Goal: Check status: Check status

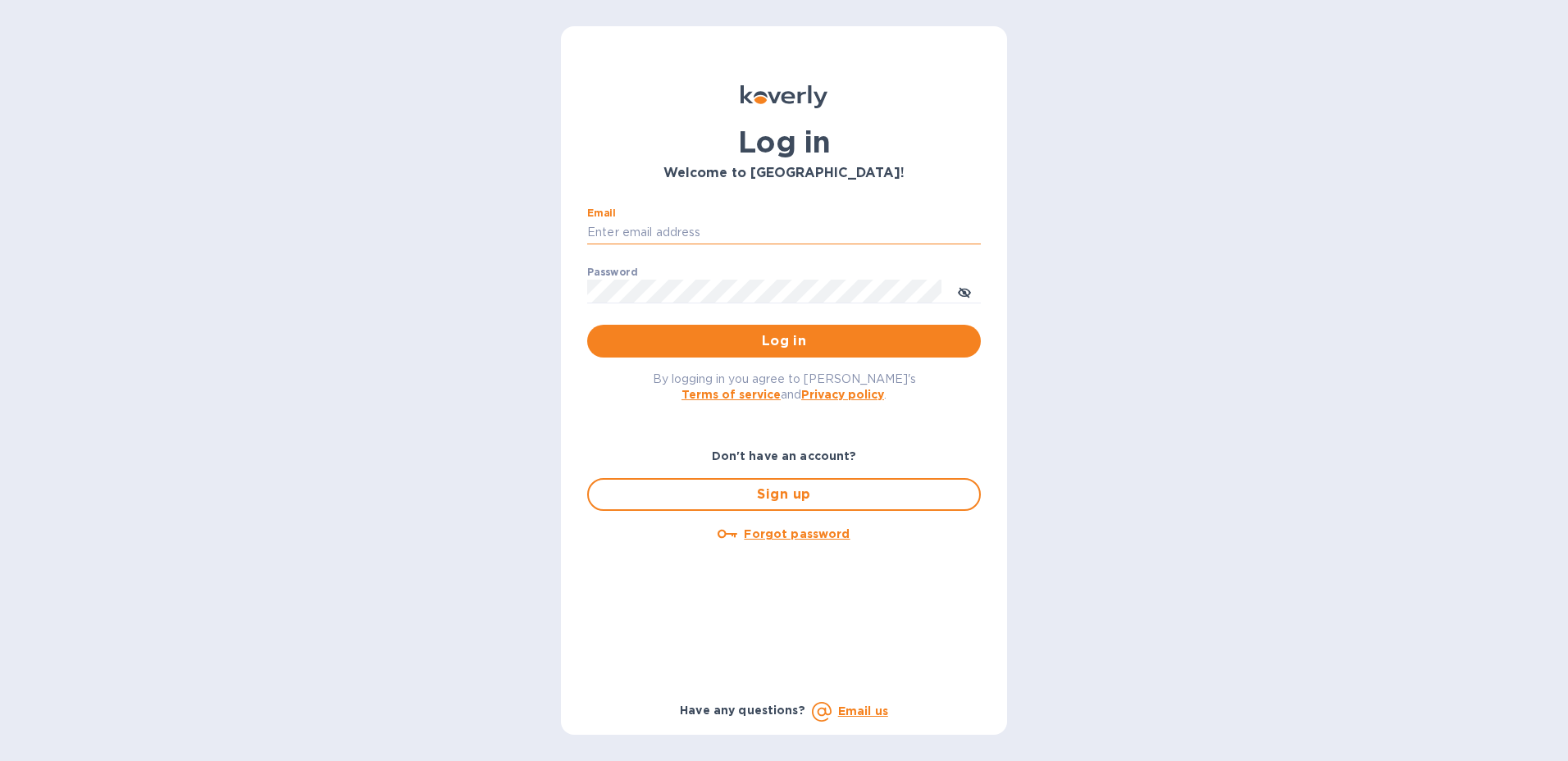
click at [701, 233] on input "Email" at bounding box center [784, 232] width 394 height 25
type input "angie.bitterman@awaship.com"
click at [963, 347] on span "Log in" at bounding box center [784, 341] width 367 height 20
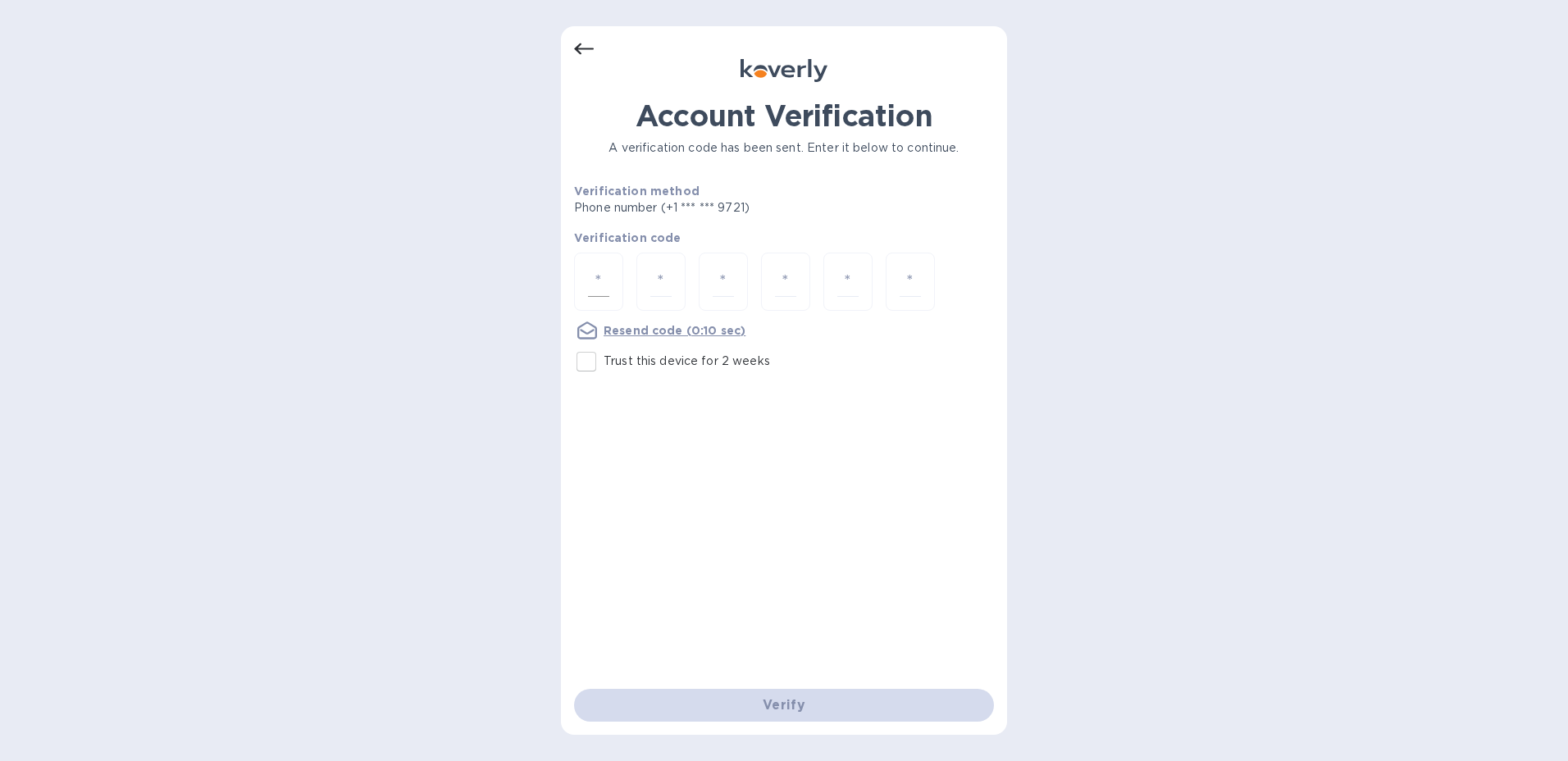
click at [609, 268] on input "number" at bounding box center [598, 281] width 21 height 31
type input "5"
type input "6"
type input "2"
type input "3"
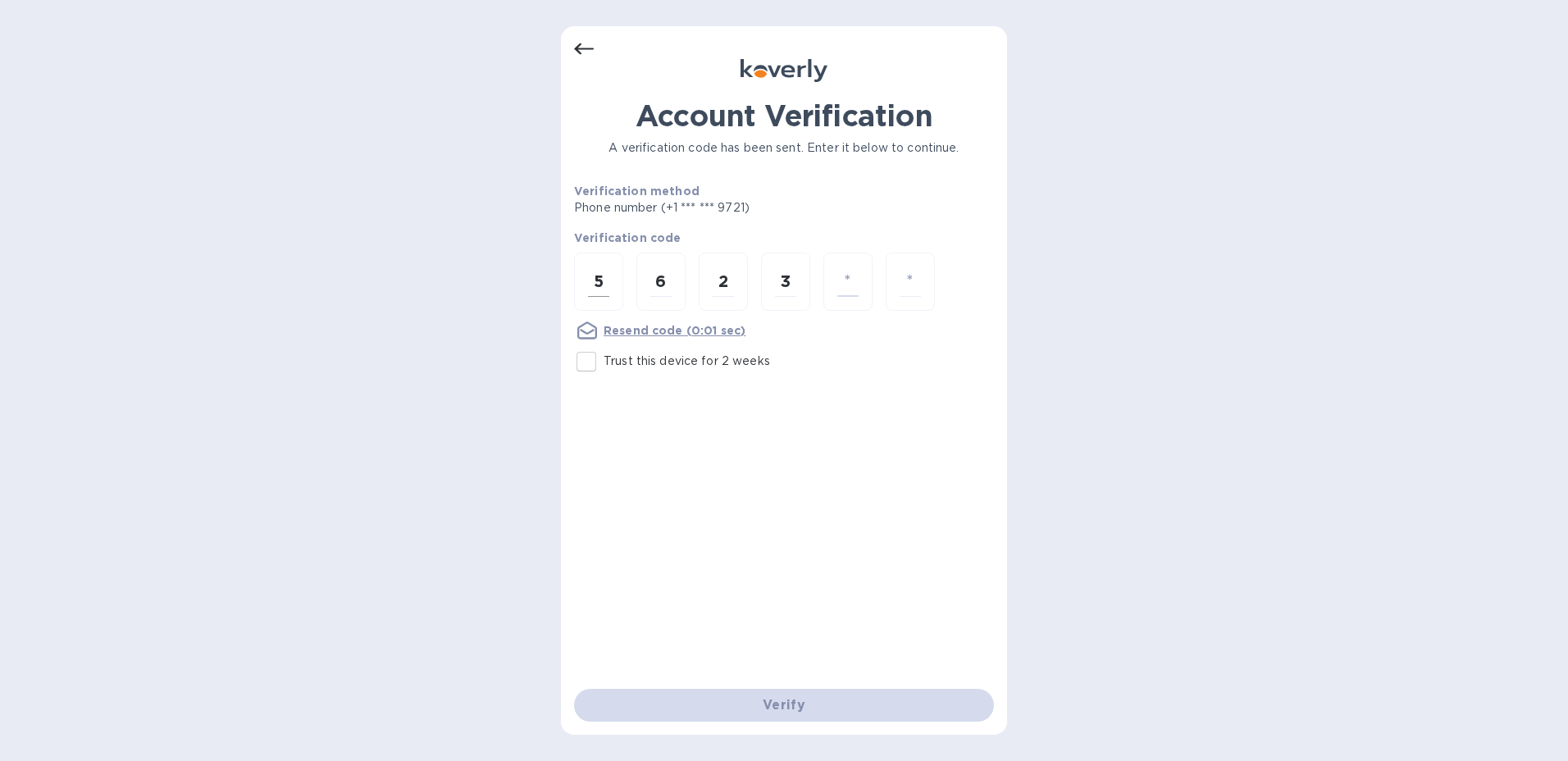
type input "6"
type input "1"
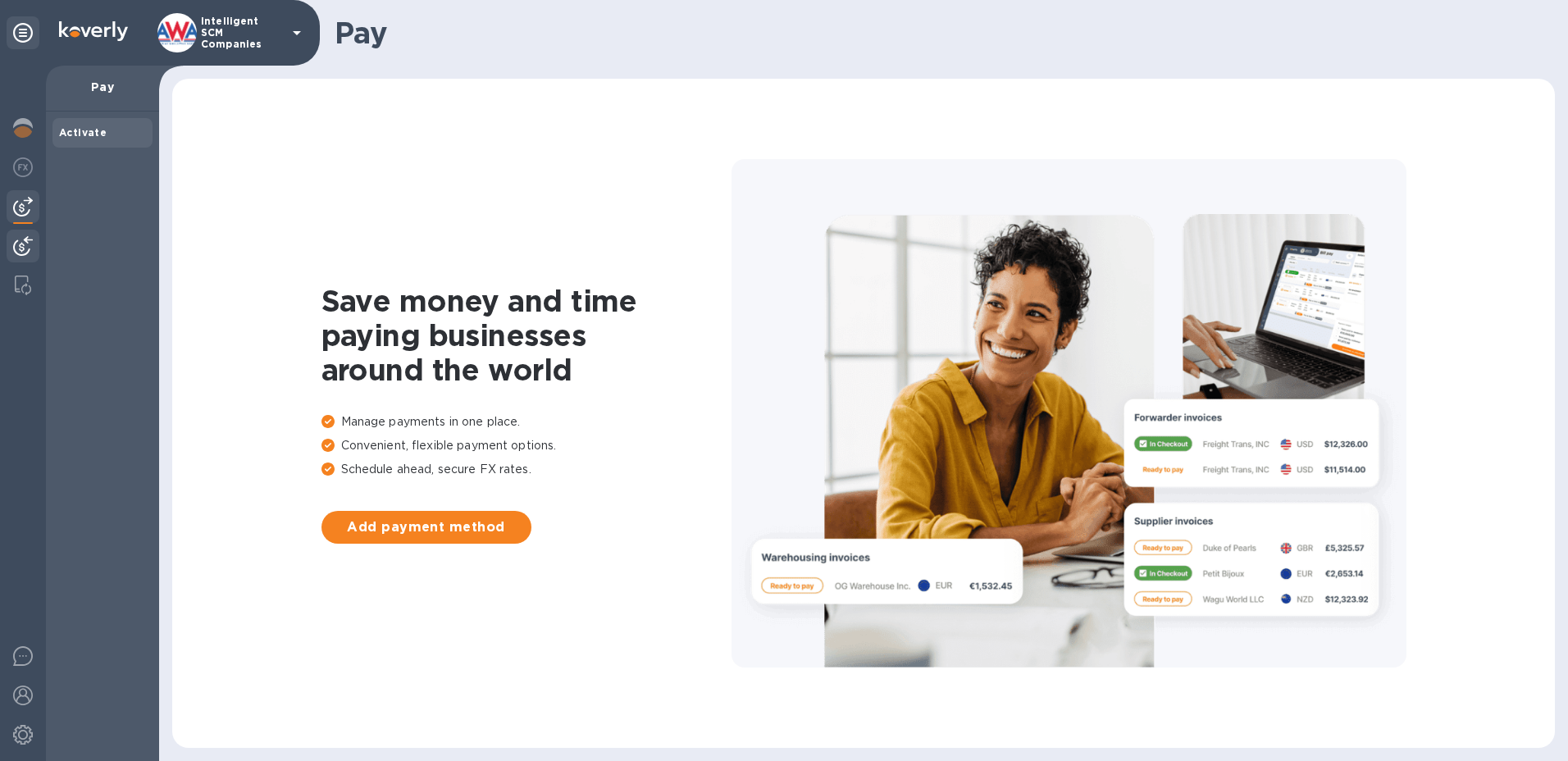
click at [22, 237] on img at bounding box center [22, 246] width 20 height 20
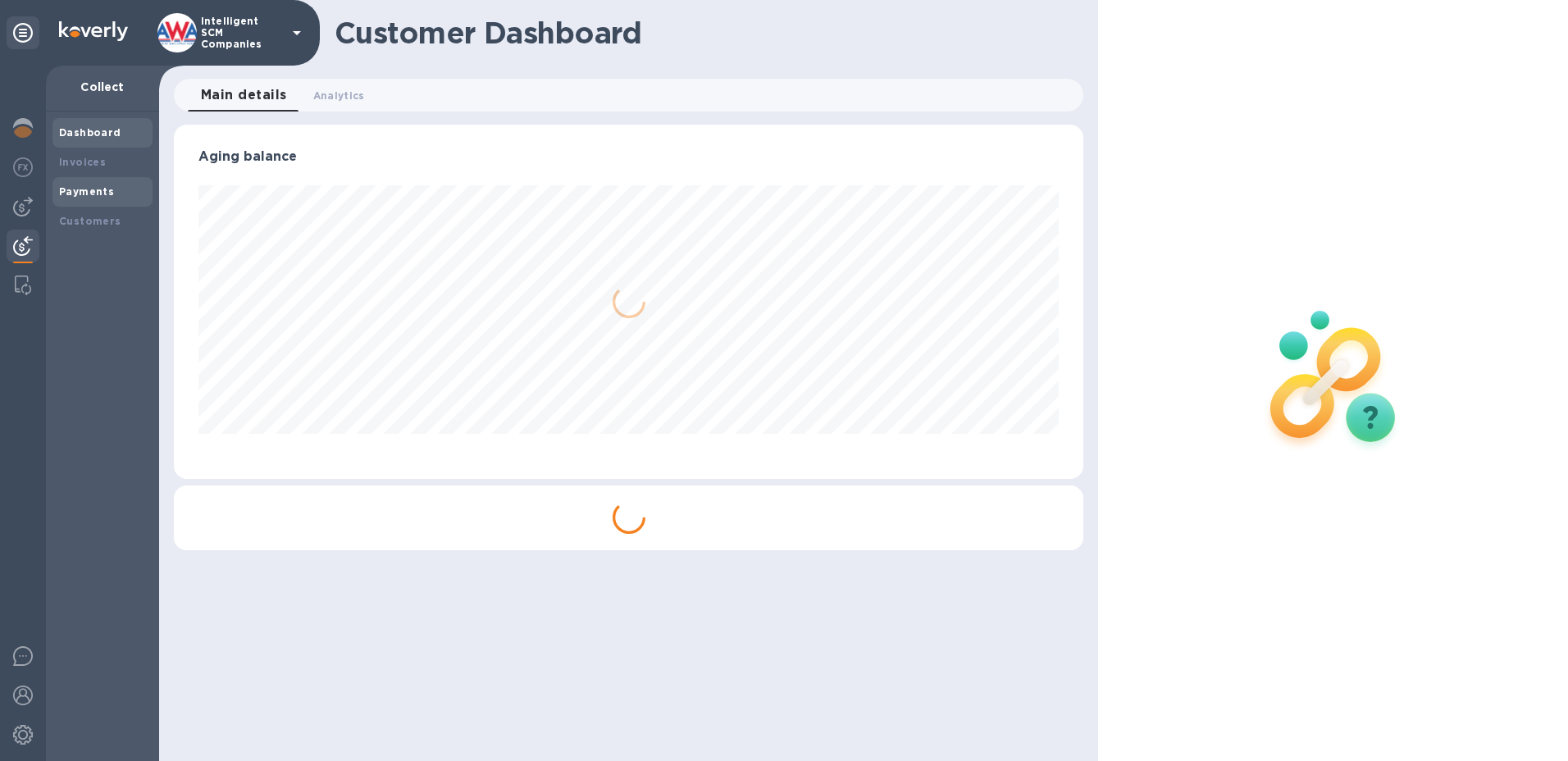
scroll to position [355, 910]
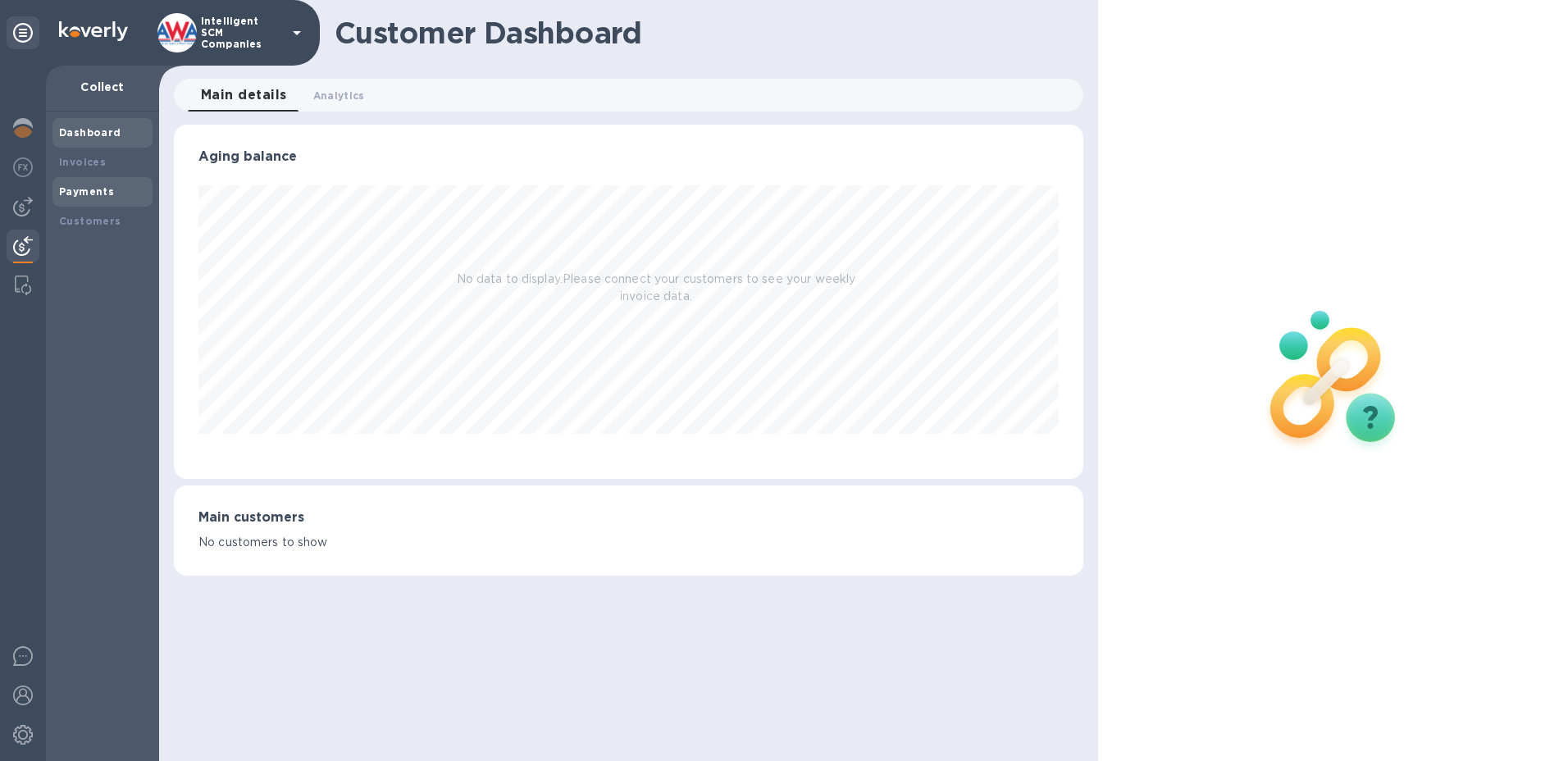
click at [78, 194] on b "Payments" at bounding box center [86, 191] width 55 height 12
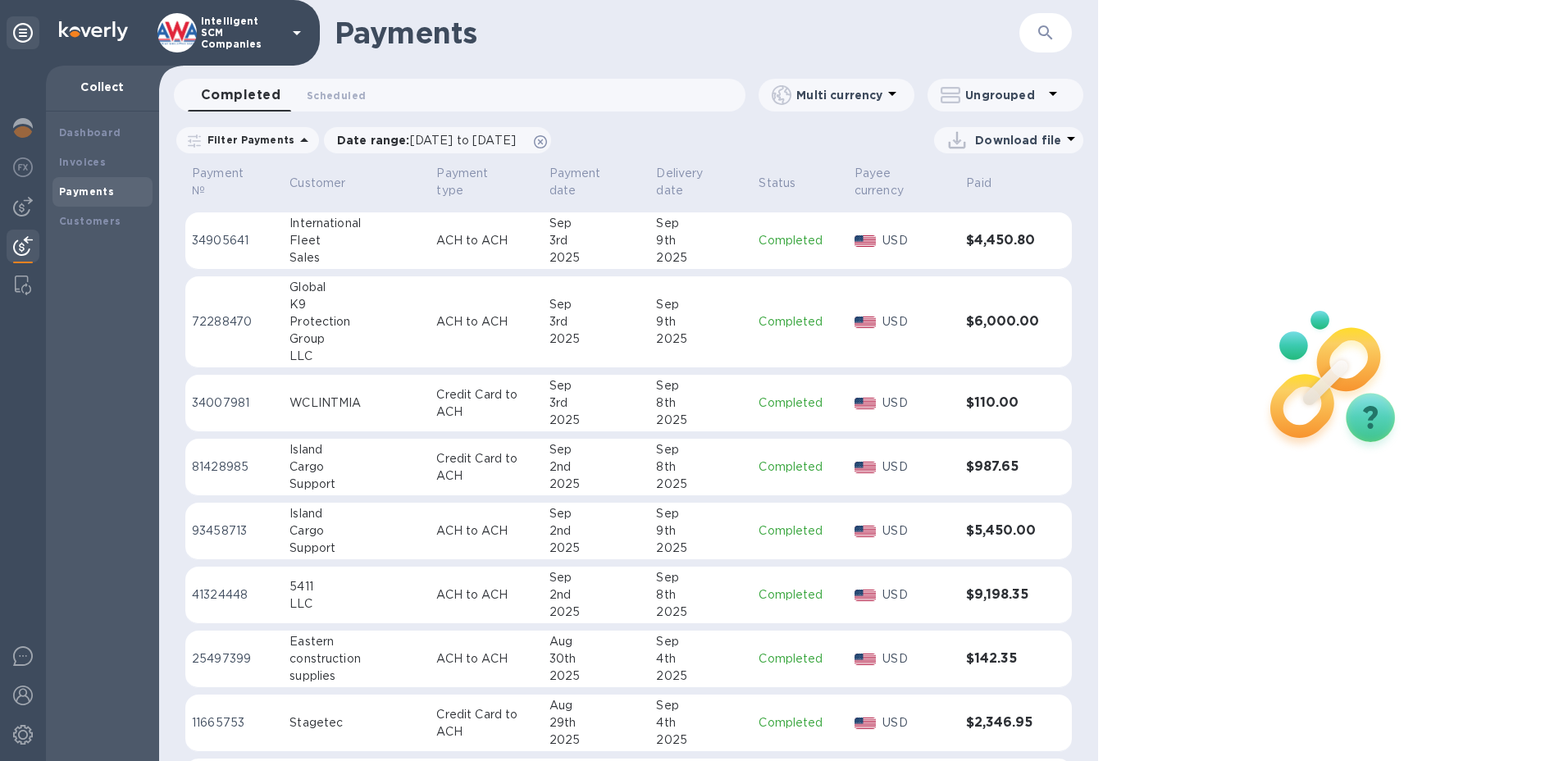
scroll to position [1394, 0]
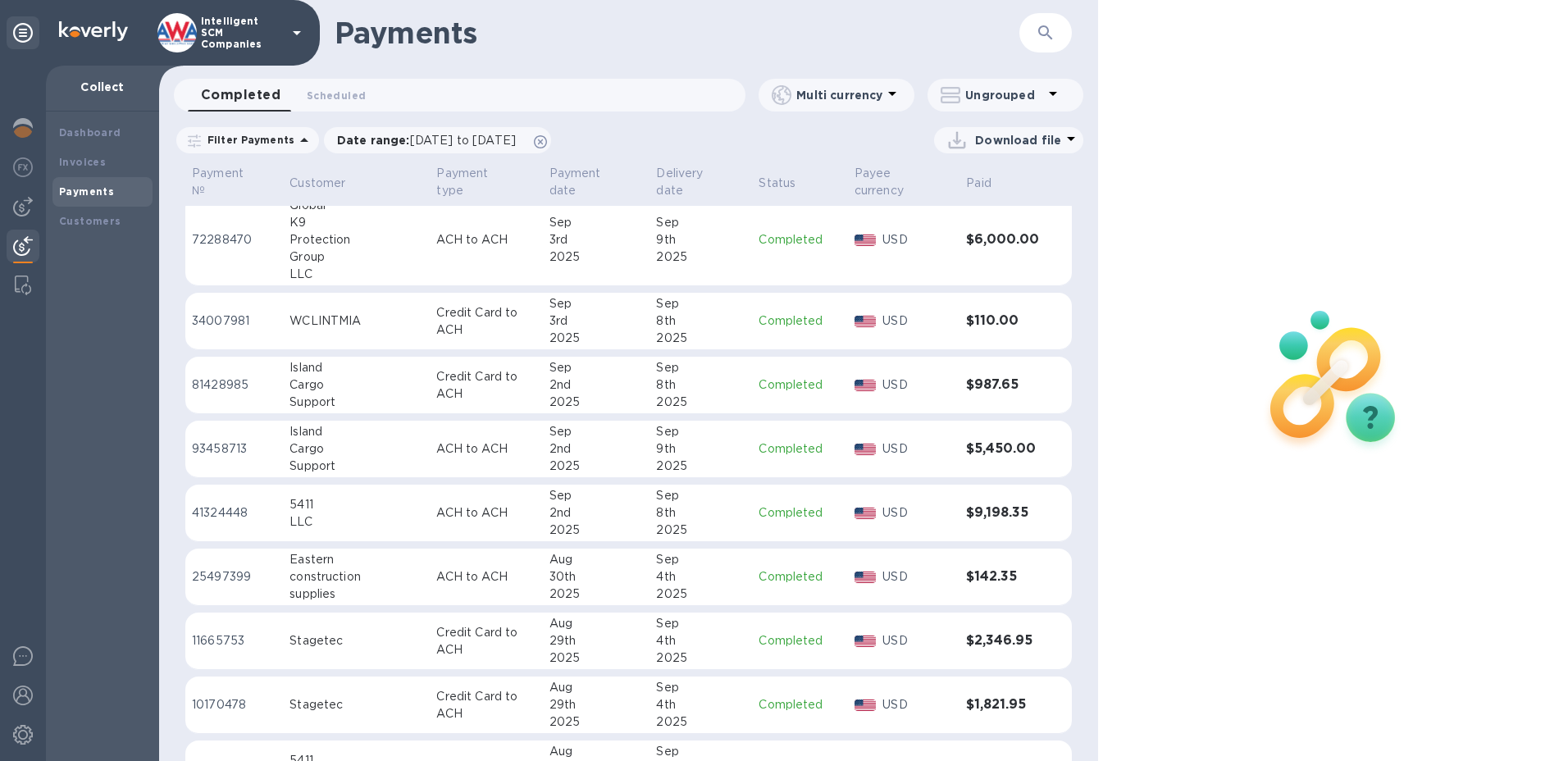
click at [656, 440] on div "9th" at bounding box center [701, 449] width 89 height 17
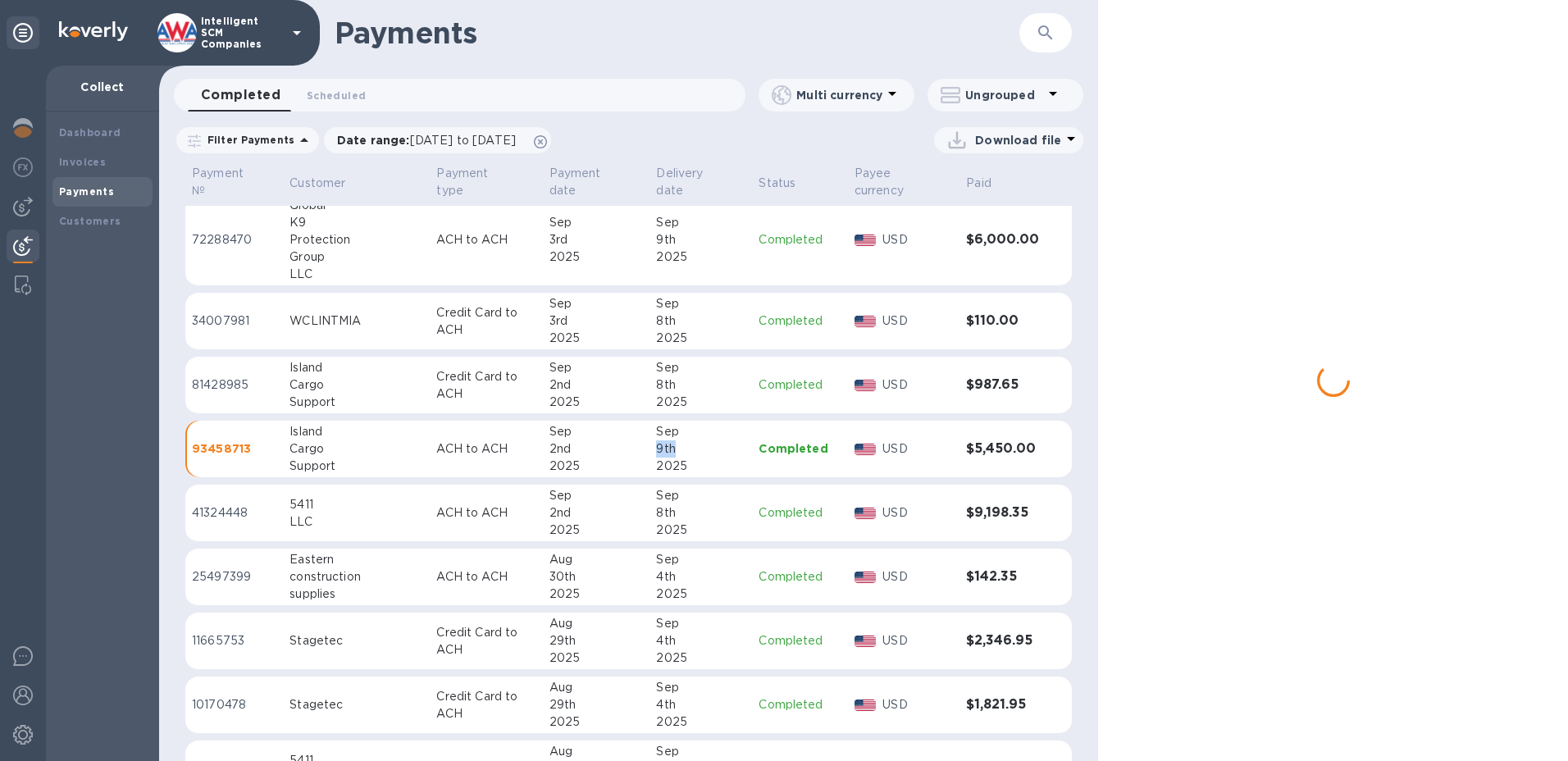
click at [656, 440] on div "9th" at bounding box center [701, 449] width 89 height 17
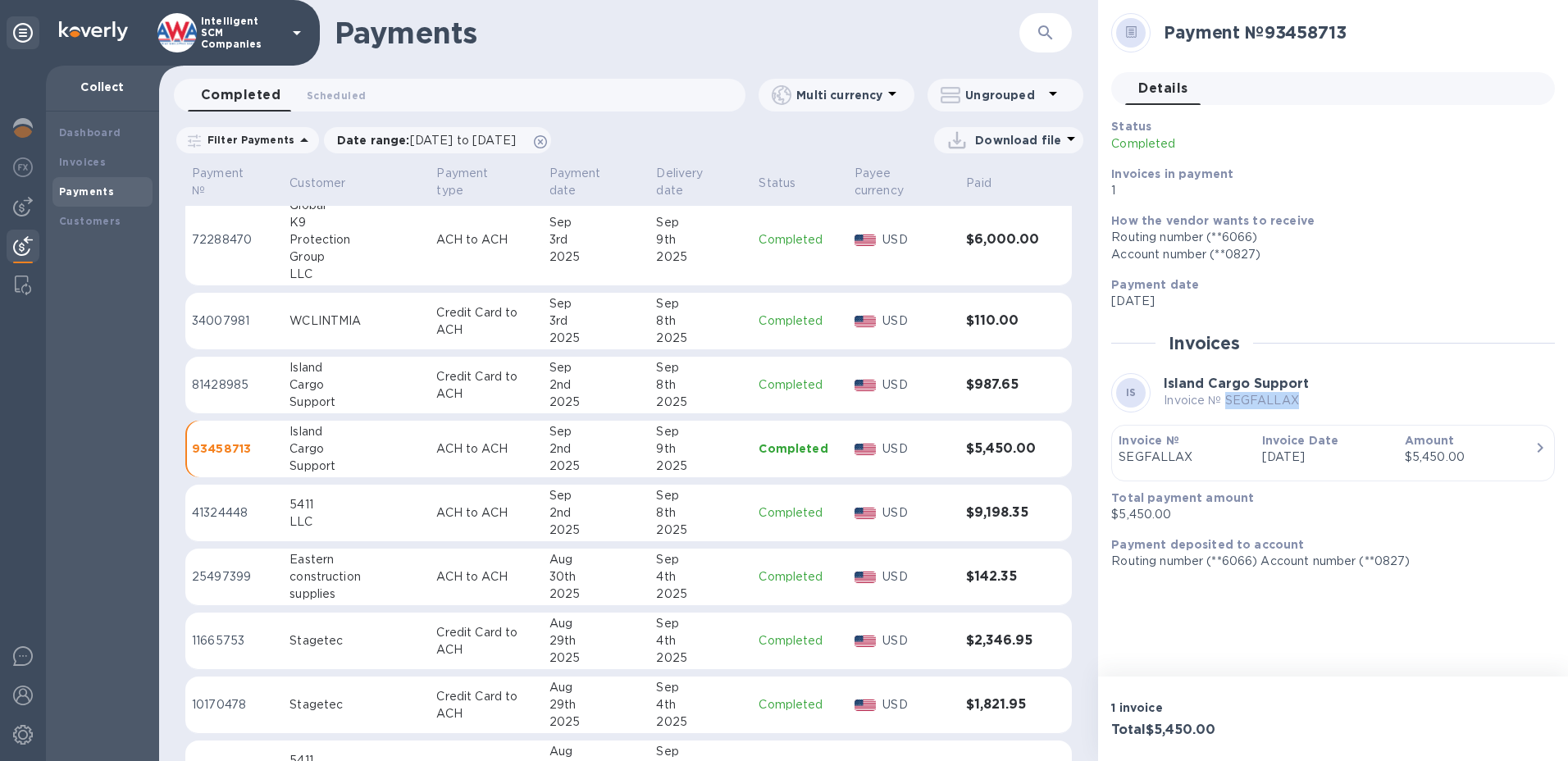
drag, startPoint x: 1300, startPoint y: 395, endPoint x: 1226, endPoint y: 398, distance: 74.1
click at [1226, 398] on p "Invoice № SEGFALLAX" at bounding box center [1236, 400] width 145 height 17
drag, startPoint x: 1226, startPoint y: 398, endPoint x: 1234, endPoint y: 397, distance: 8.1
copy p "SEGFALLAX"
